Goal: Information Seeking & Learning: Learn about a topic

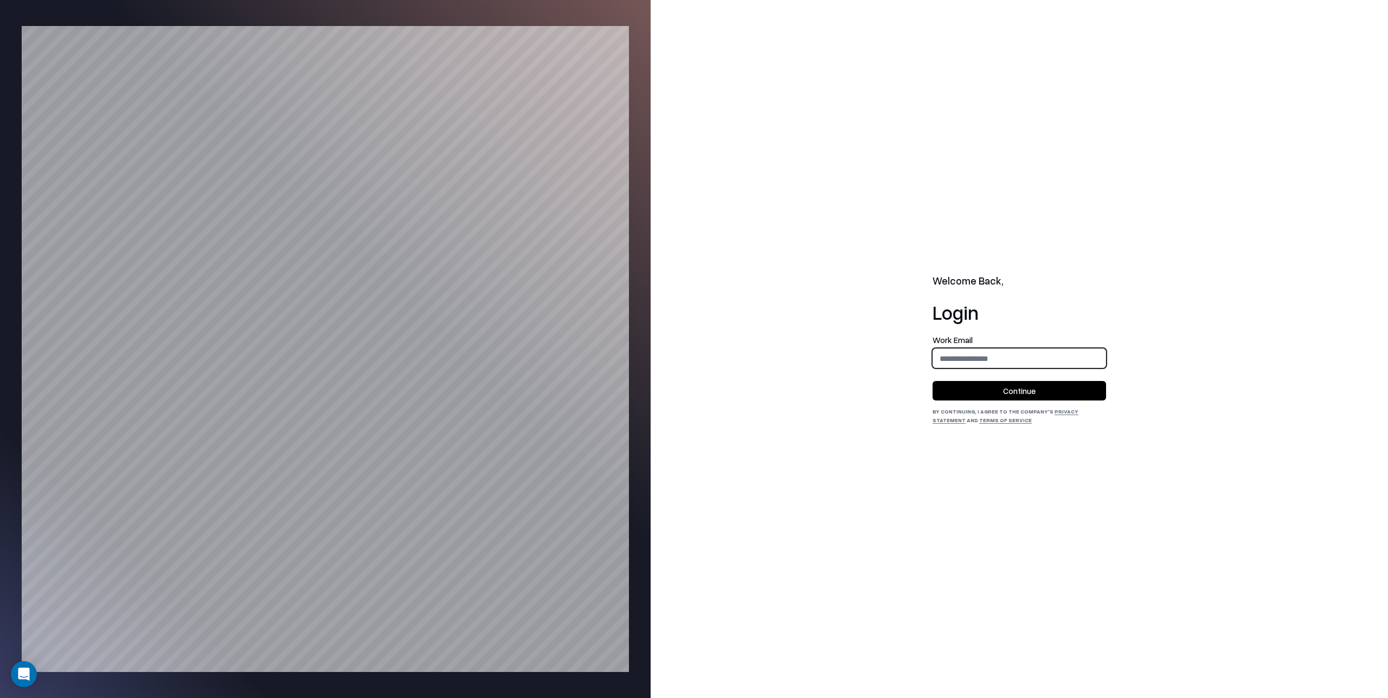
click at [819, 358] on input "email" at bounding box center [1019, 359] width 172 height 20
type input "**********"
click at [819, 390] on button "Continue" at bounding box center [1018, 391] width 173 height 20
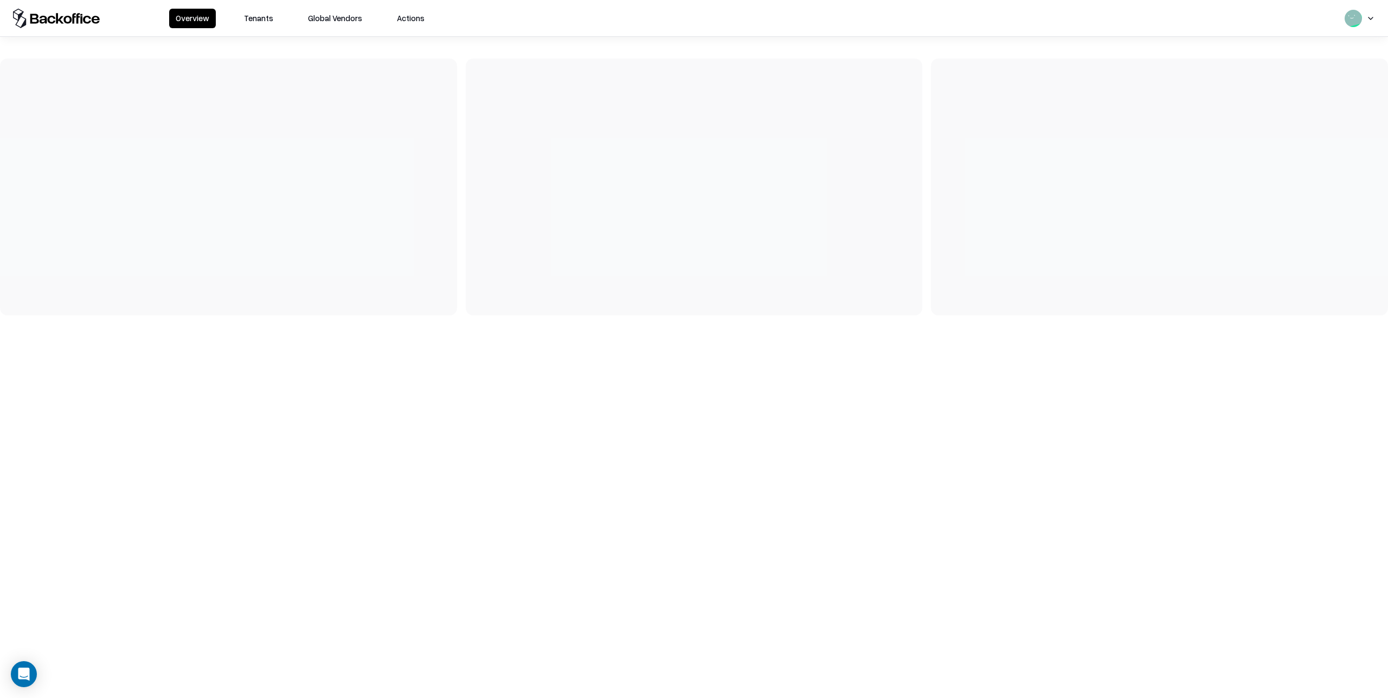
click at [258, 18] on button "Tenants" at bounding box center [258, 19] width 42 height 20
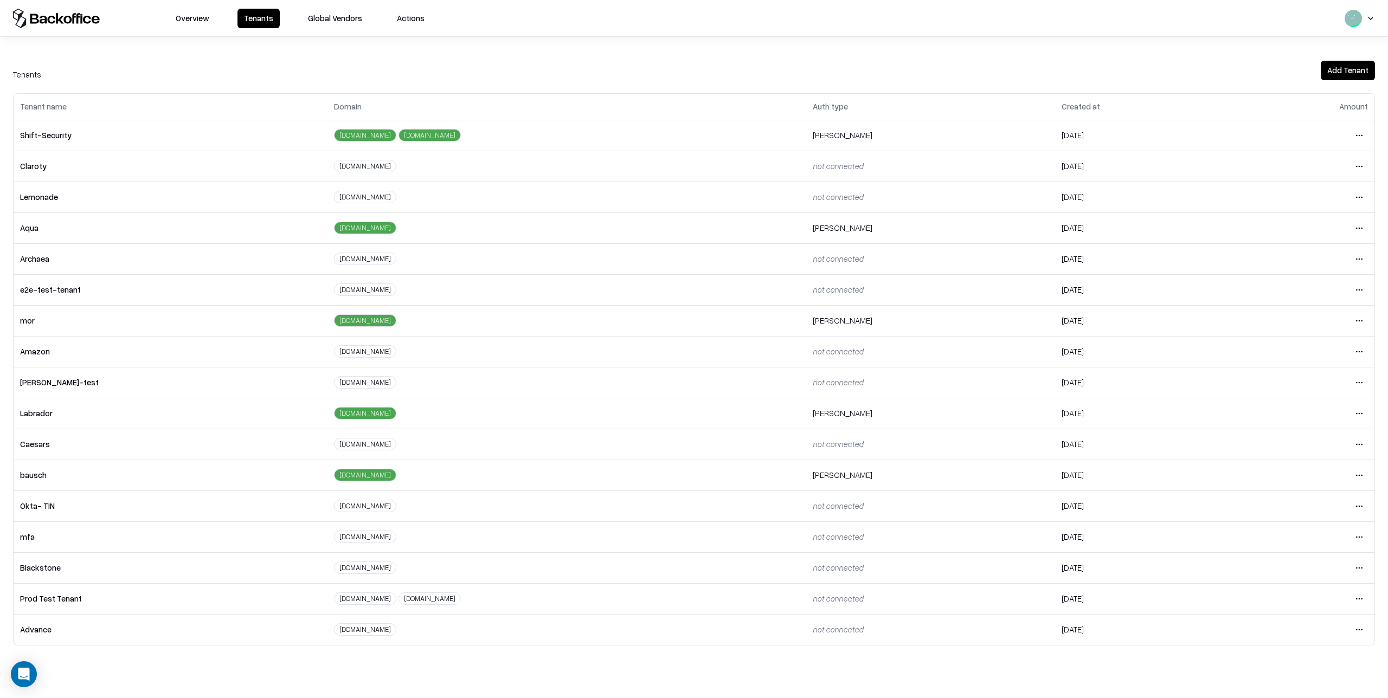
click at [1360, 478] on html "Overview Tenants Global Vendors Actions Tenants Add Tenant Tenant name Domain A…" at bounding box center [694, 349] width 1388 height 698
click at [1292, 564] on div "Login to tenant" at bounding box center [1313, 566] width 117 height 22
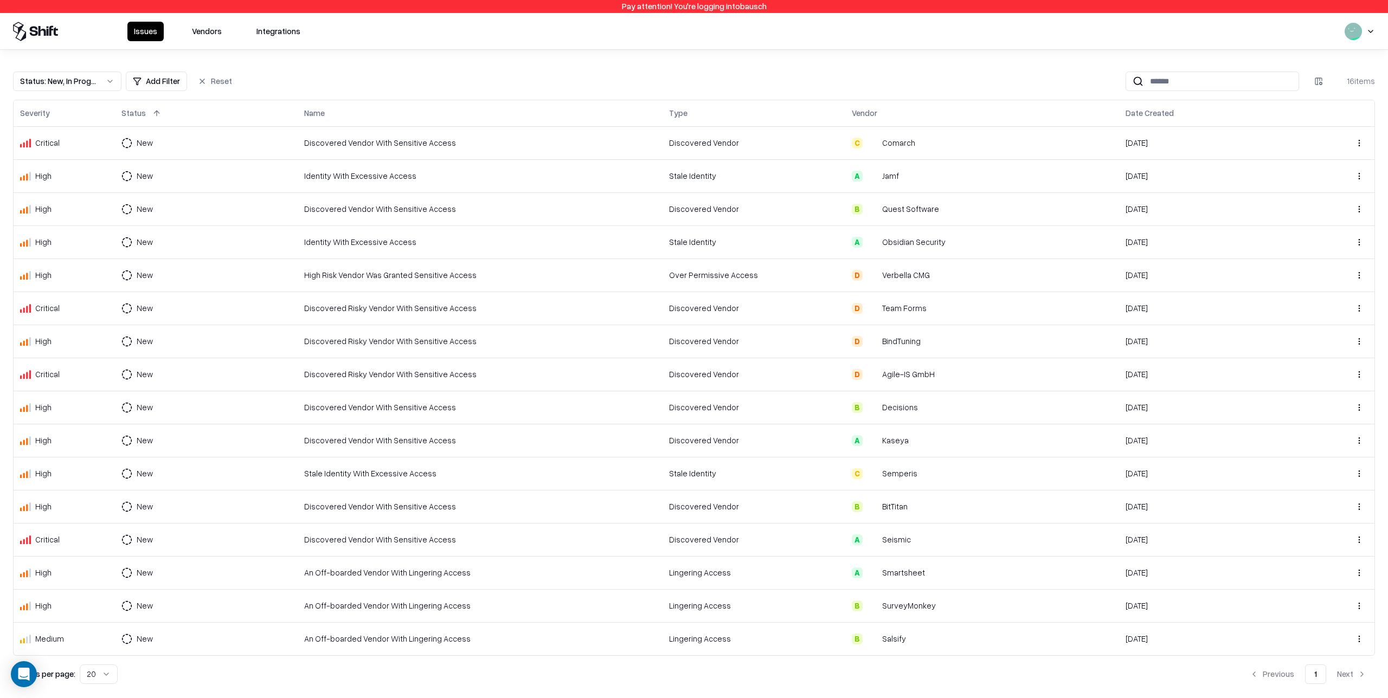
click at [209, 32] on button "Vendors" at bounding box center [206, 32] width 43 height 20
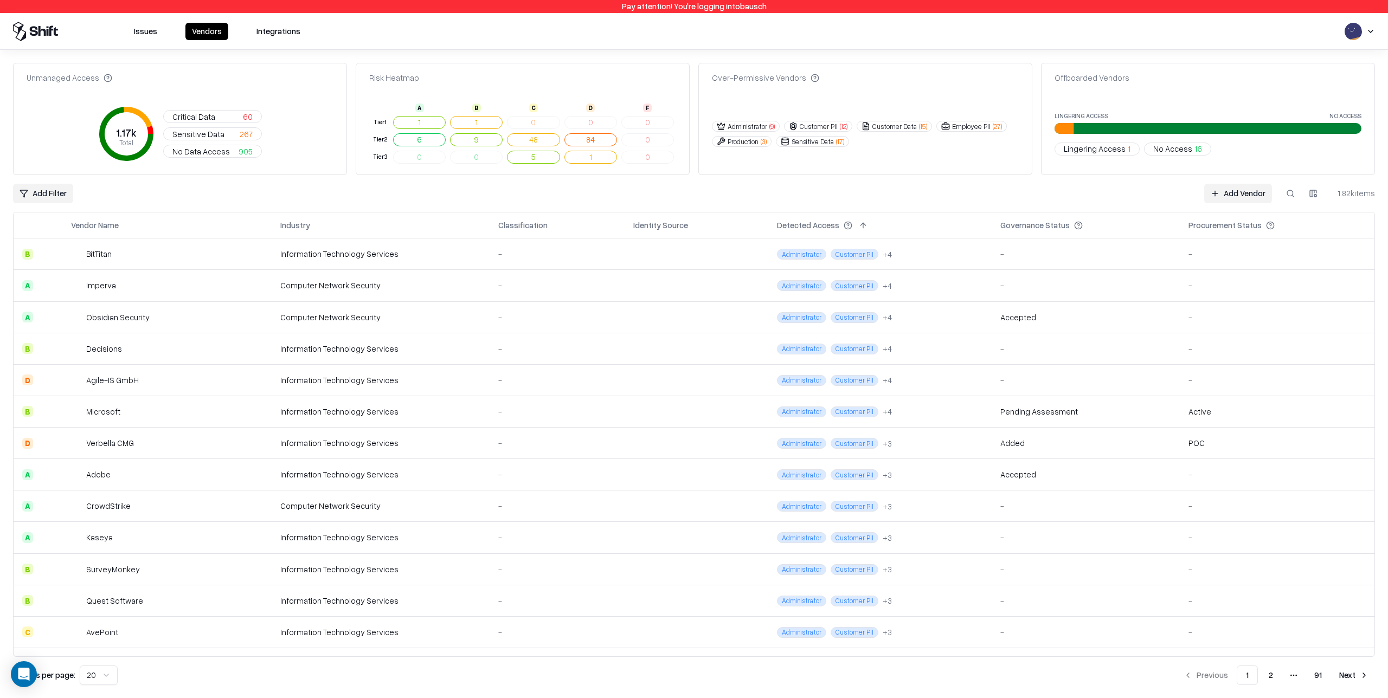
click at [702, 253] on td at bounding box center [696, 253] width 144 height 31
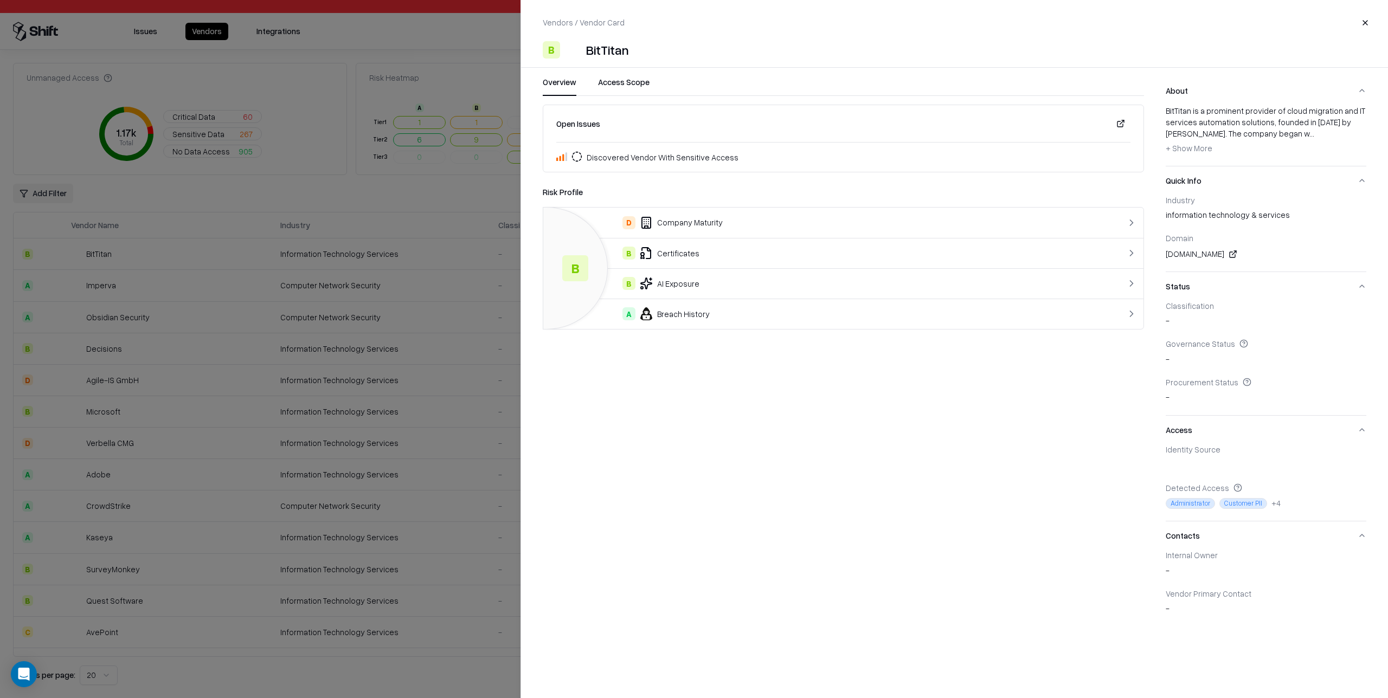
click at [627, 85] on button "Access Scope" at bounding box center [623, 86] width 51 height 20
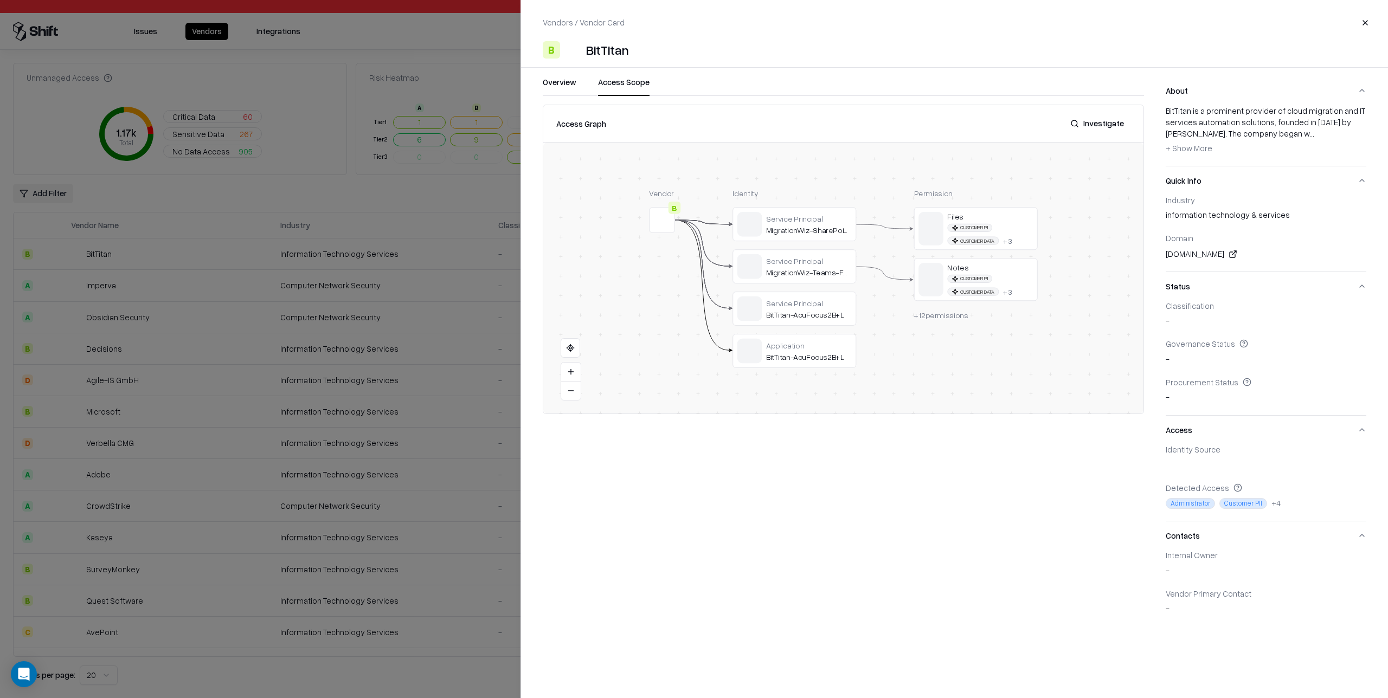
click at [1367, 22] on button "Close" at bounding box center [1365, 23] width 20 height 20
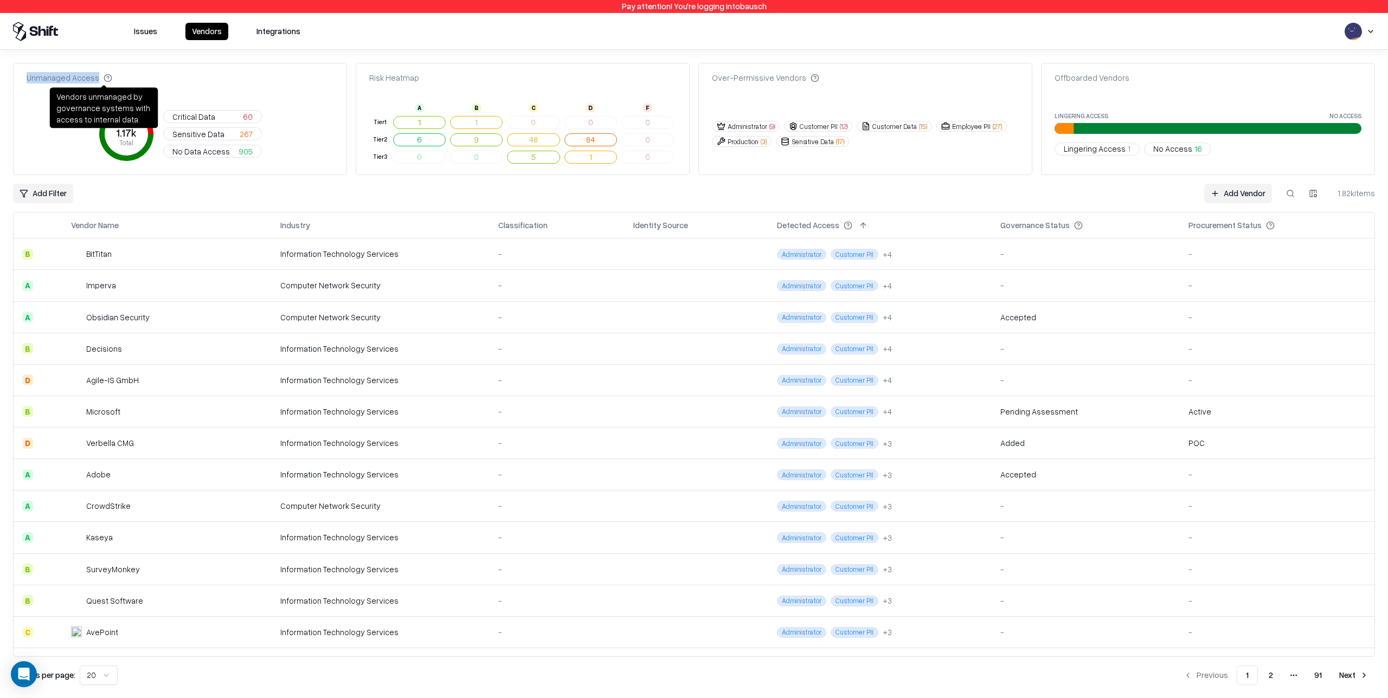
drag, startPoint x: 27, startPoint y: 76, endPoint x: 102, endPoint y: 76, distance: 74.8
click at [102, 76] on div "Unmanaged Access" at bounding box center [70, 77] width 86 height 11
click at [207, 171] on div "Unmanaged Access 1.17k Total Critical Data 60 Sensitive Data 267 No Data Access…" at bounding box center [180, 119] width 334 height 112
click at [215, 151] on span "No Data Access" at bounding box center [200, 151] width 57 height 11
